Goal: Task Accomplishment & Management: Use online tool/utility

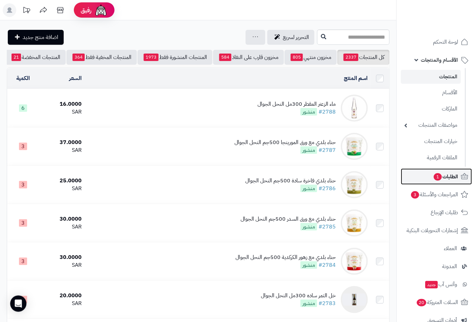
click at [455, 174] on span "الطلبات 1" at bounding box center [445, 176] width 25 height 9
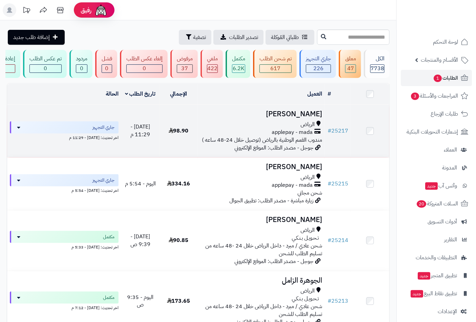
click at [311, 127] on span "الرياض" at bounding box center [308, 125] width 14 height 8
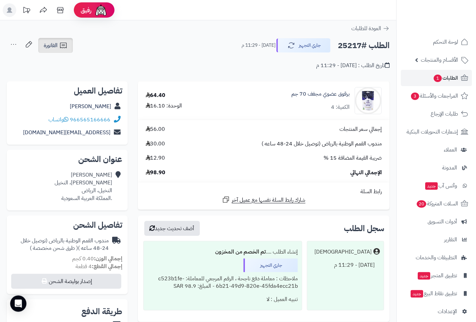
click at [56, 46] on span "الفاتورة" at bounding box center [51, 45] width 14 height 8
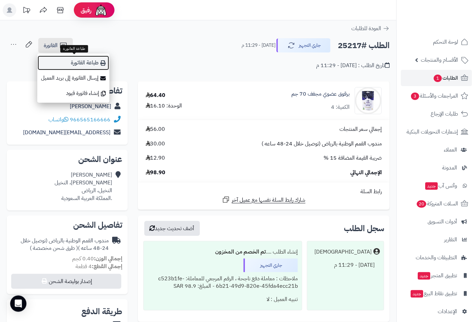
click at [77, 63] on link "طباعة الفاتورة" at bounding box center [73, 62] width 72 height 15
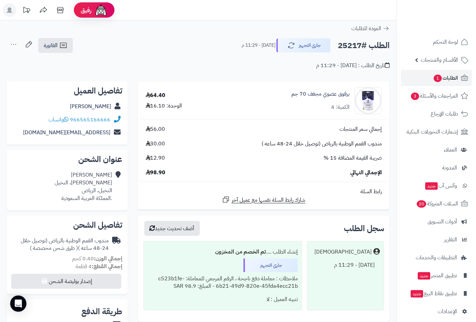
click at [15, 46] on icon at bounding box center [14, 45] width 14 height 14
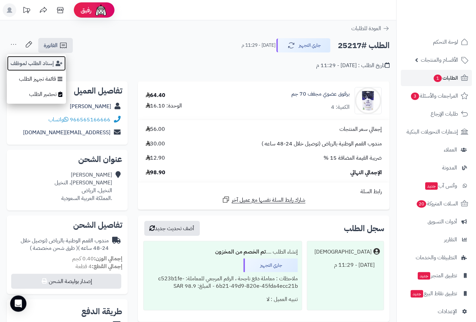
click at [23, 65] on button "إسناد الطلب لموظف" at bounding box center [36, 64] width 59 height 16
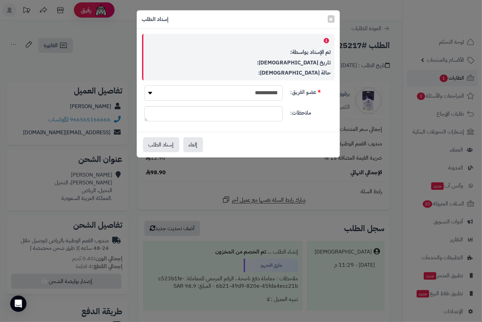
click at [217, 92] on select "**********" at bounding box center [213, 92] width 138 height 15
select select "*"
click at [144, 85] on select "**********" at bounding box center [213, 92] width 138 height 15
click at [157, 149] on button "إسناد الطلب" at bounding box center [161, 144] width 36 height 15
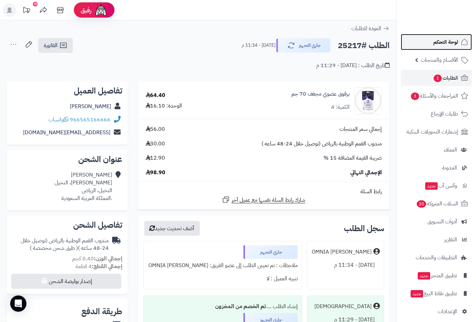
click at [442, 41] on span "لوحة التحكم" at bounding box center [446, 41] width 25 height 9
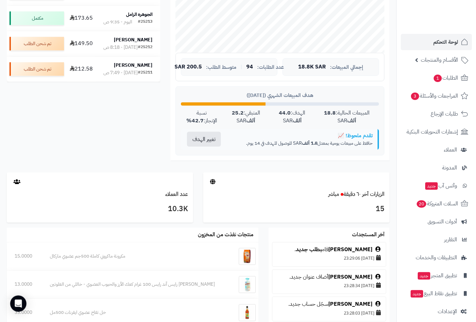
scroll to position [219, 0]
